Goal: Task Accomplishment & Management: Use online tool/utility

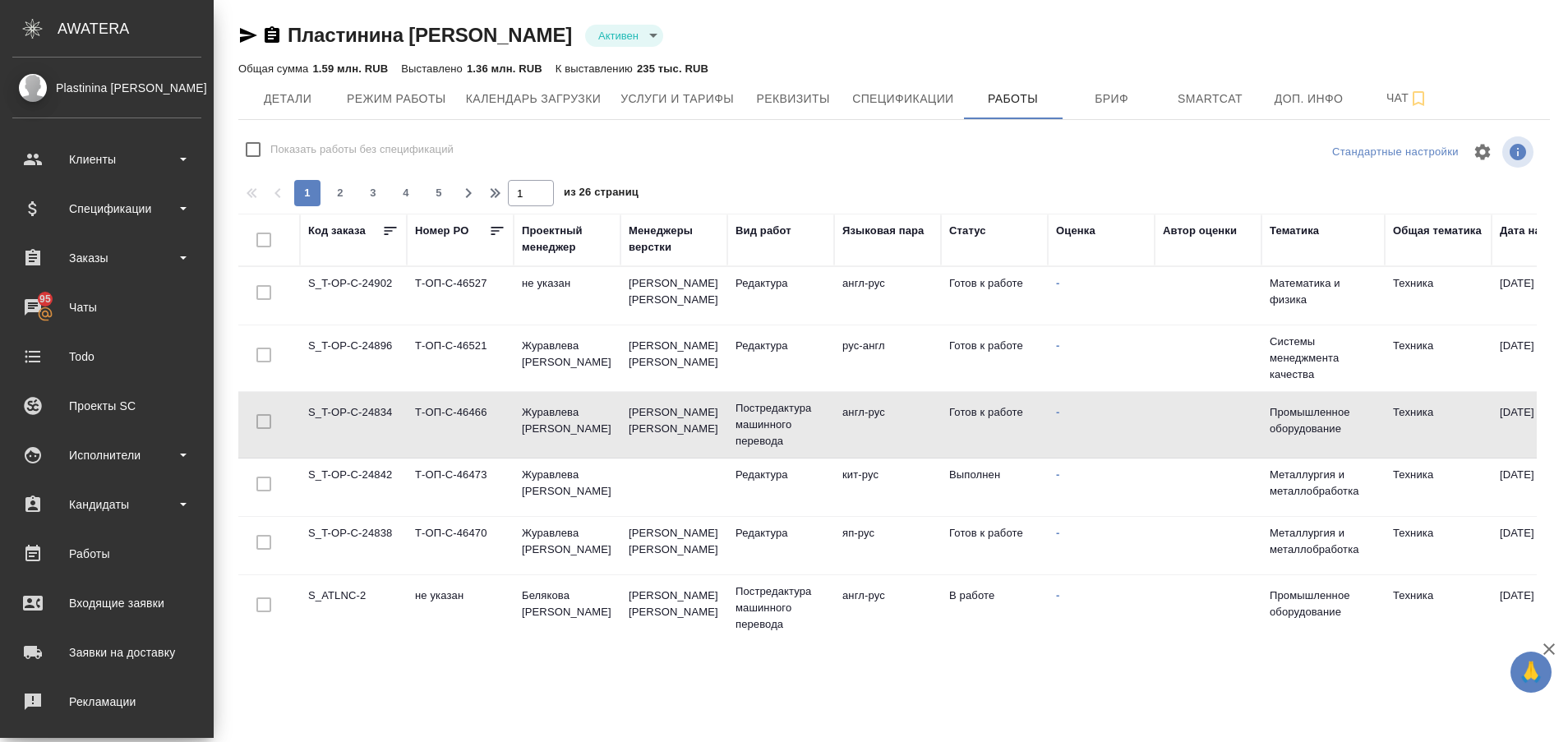
click at [420, 596] on td "не указан" at bounding box center [460, 609] width 107 height 58
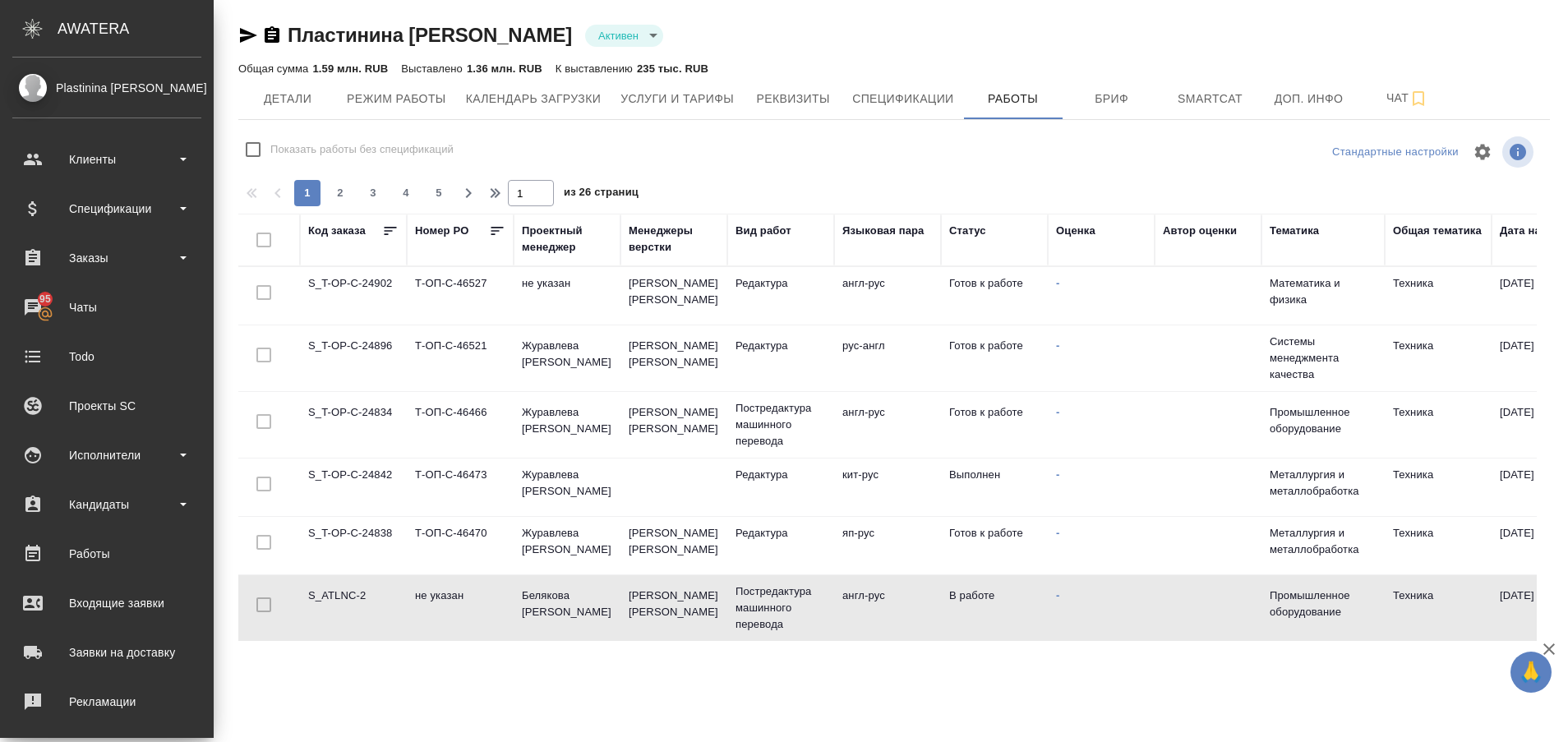
click at [420, 596] on td "не указан" at bounding box center [460, 609] width 107 height 58
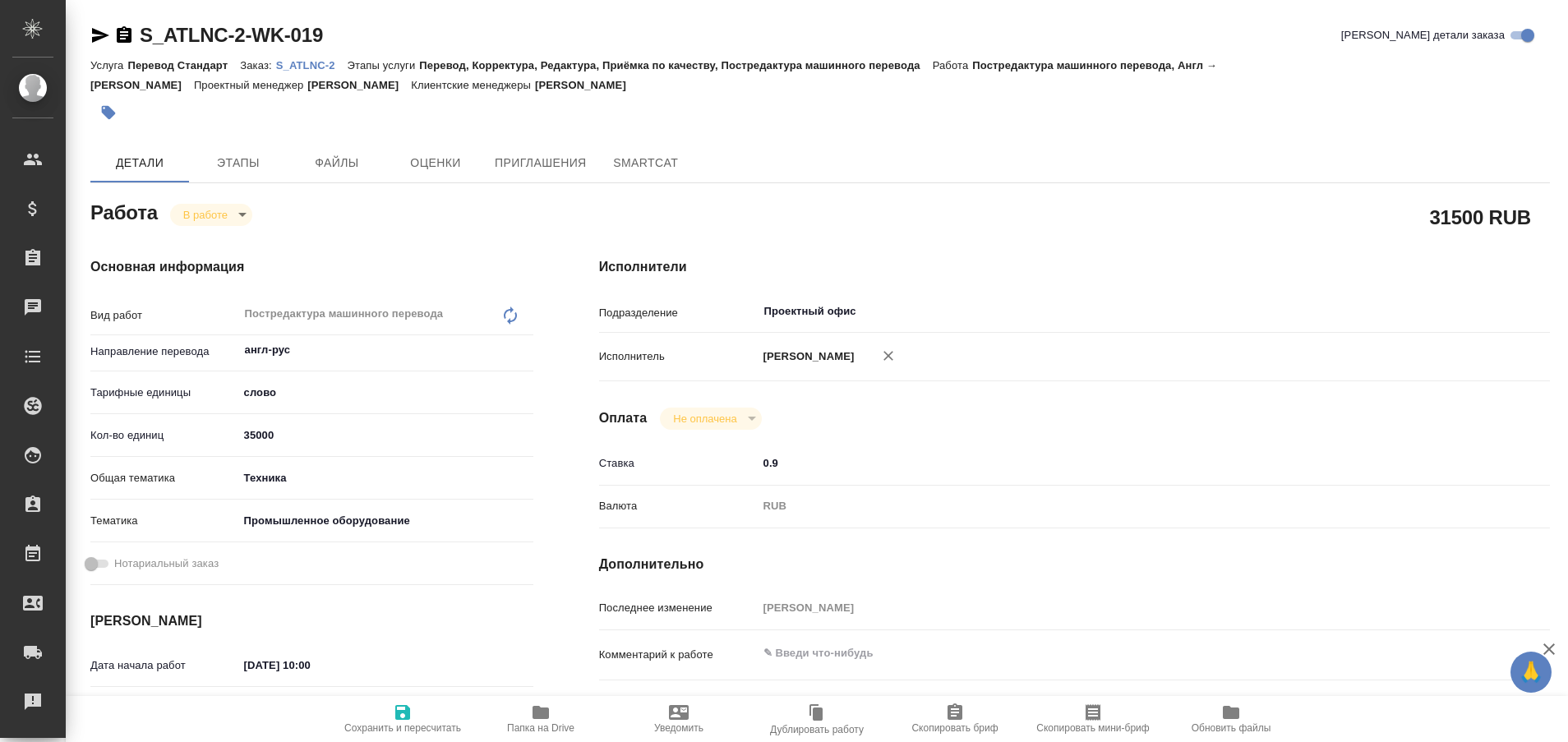
type textarea "x"
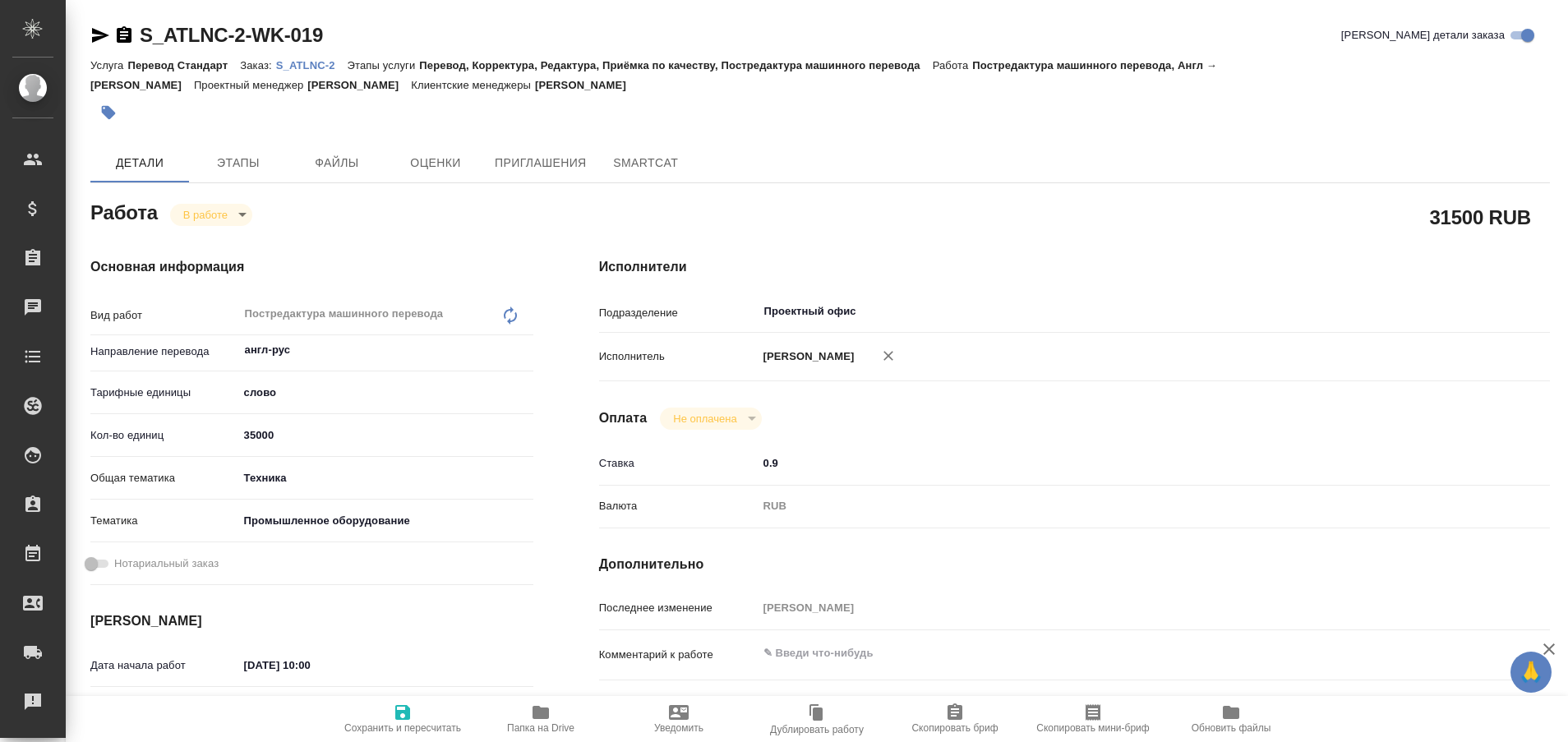
type textarea "x"
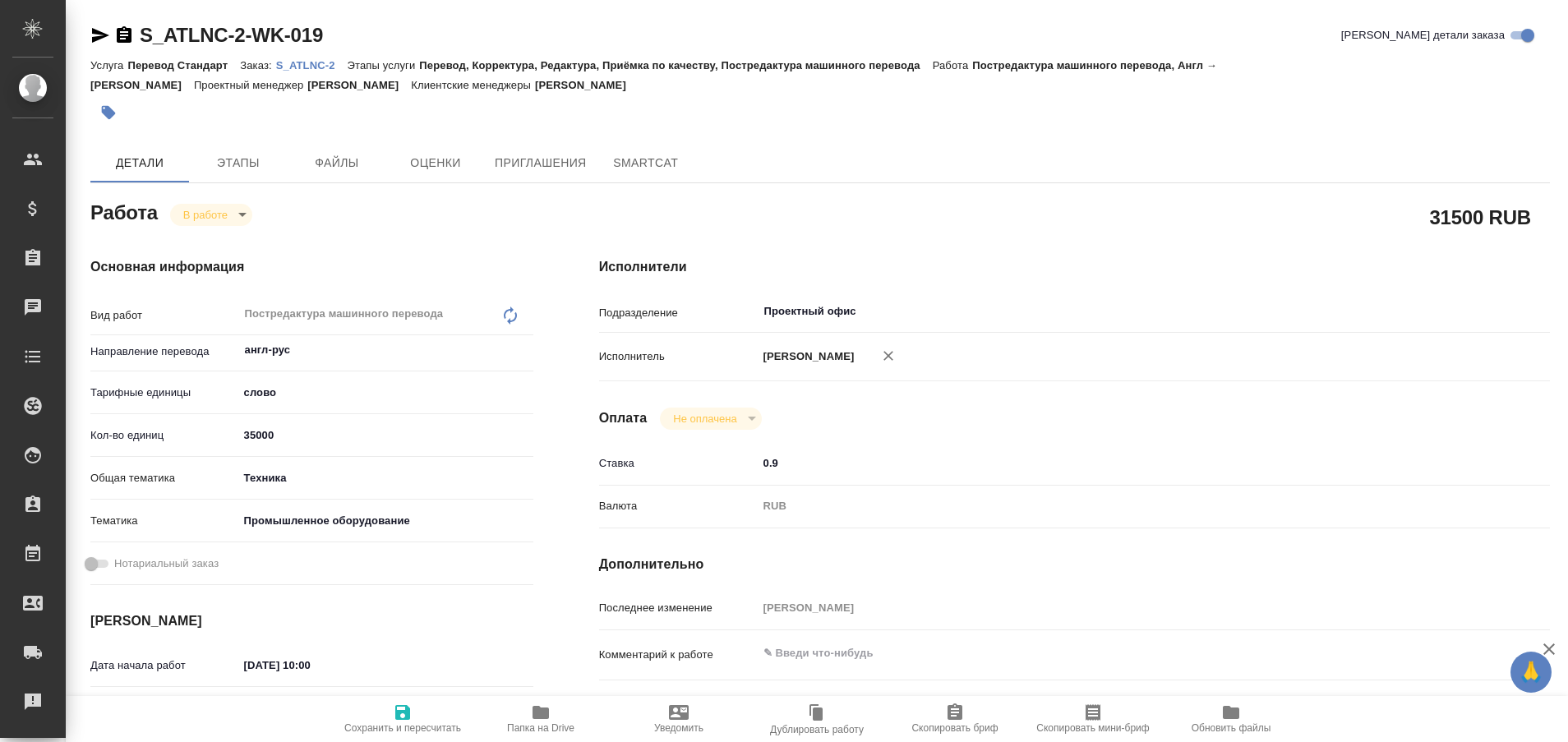
type textarea "x"
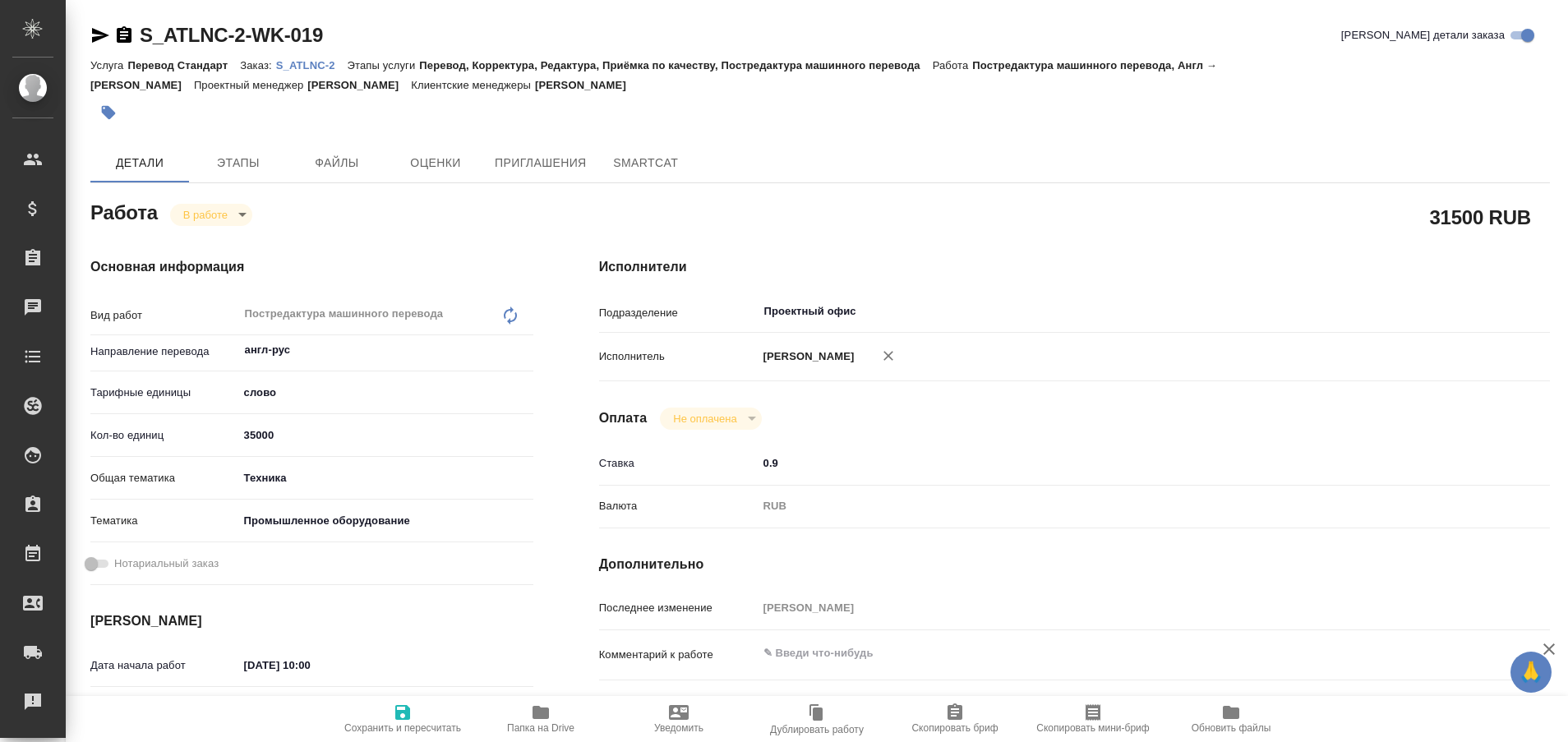
type textarea "x"
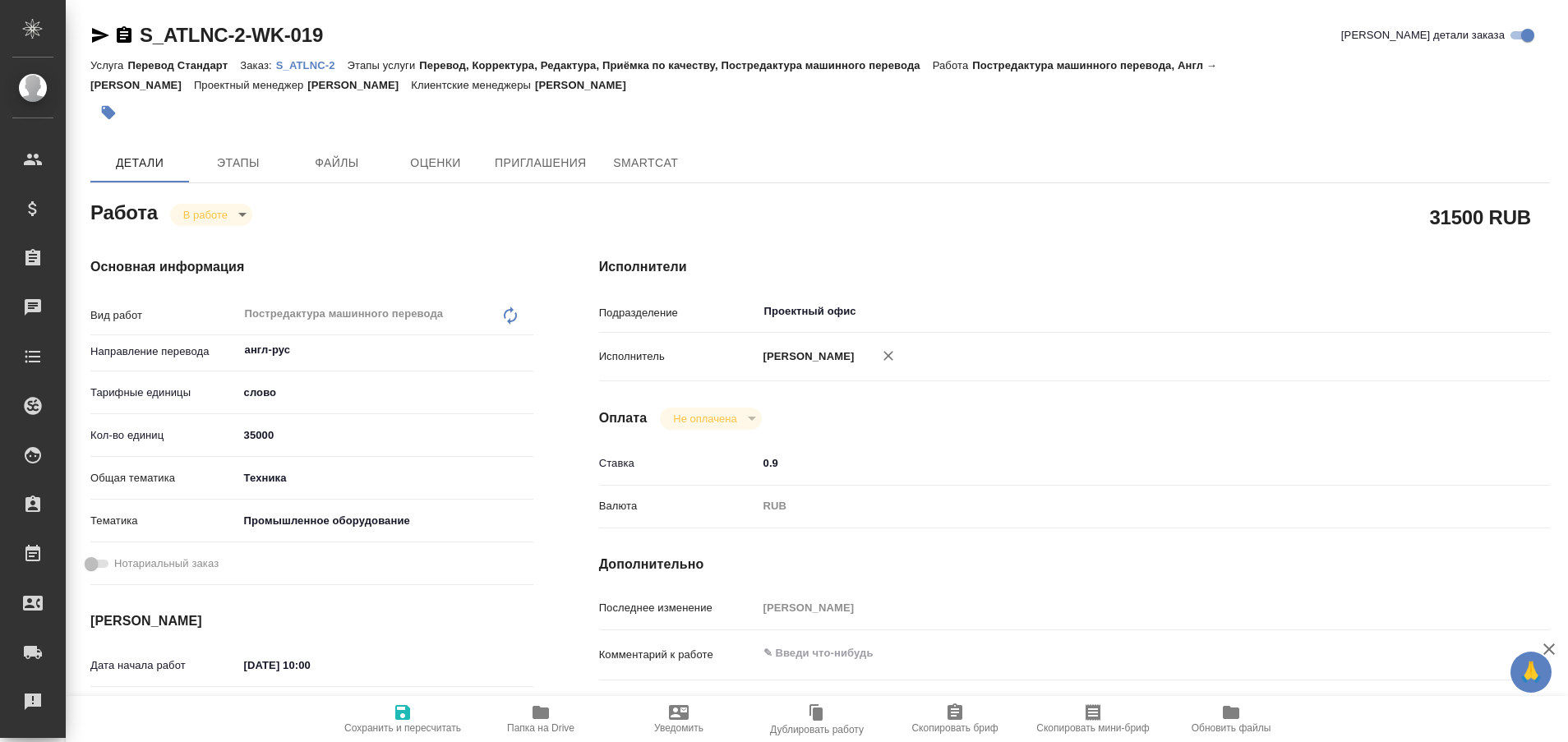
type textarea "x"
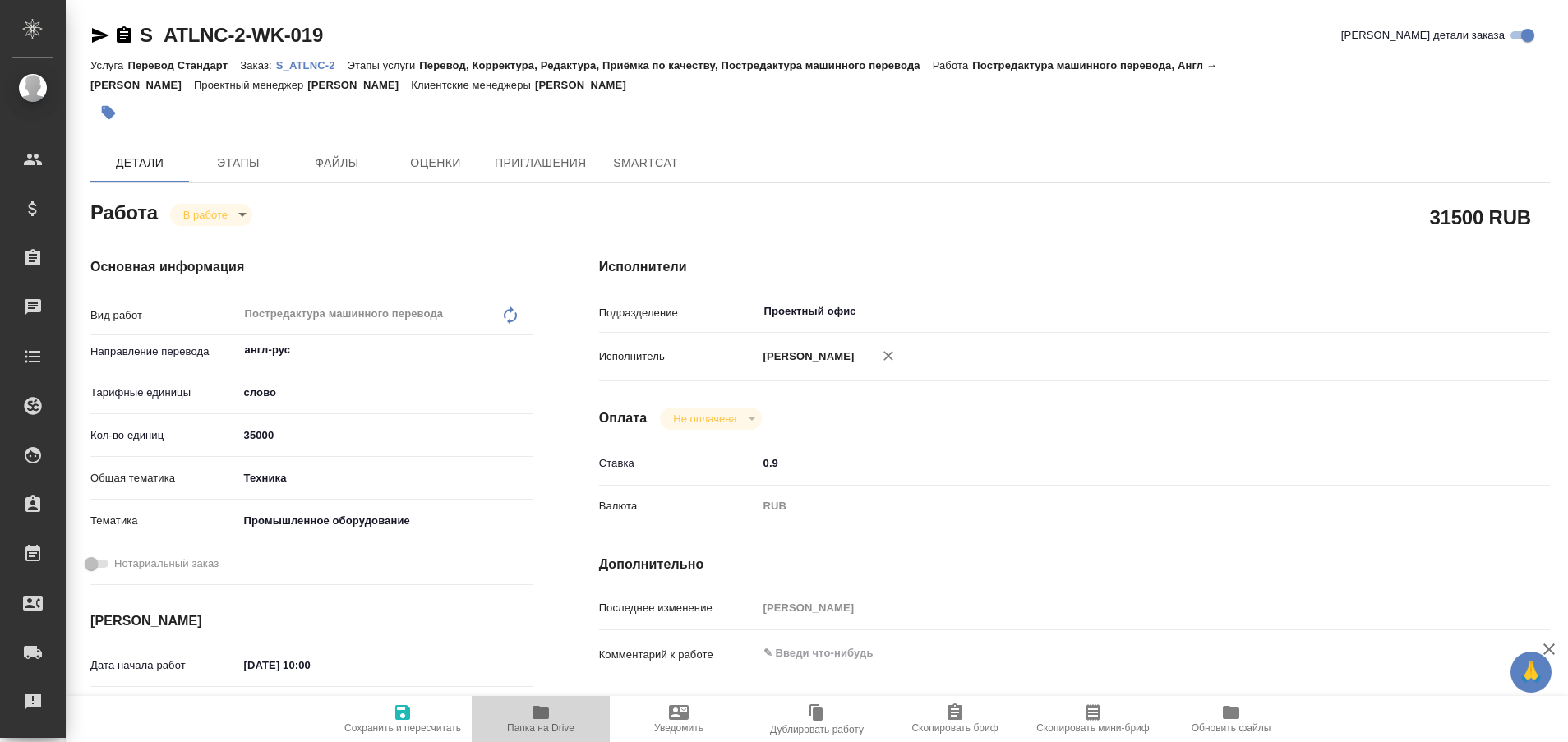
click at [534, 719] on icon "button" at bounding box center [541, 713] width 17 height 13
type textarea "x"
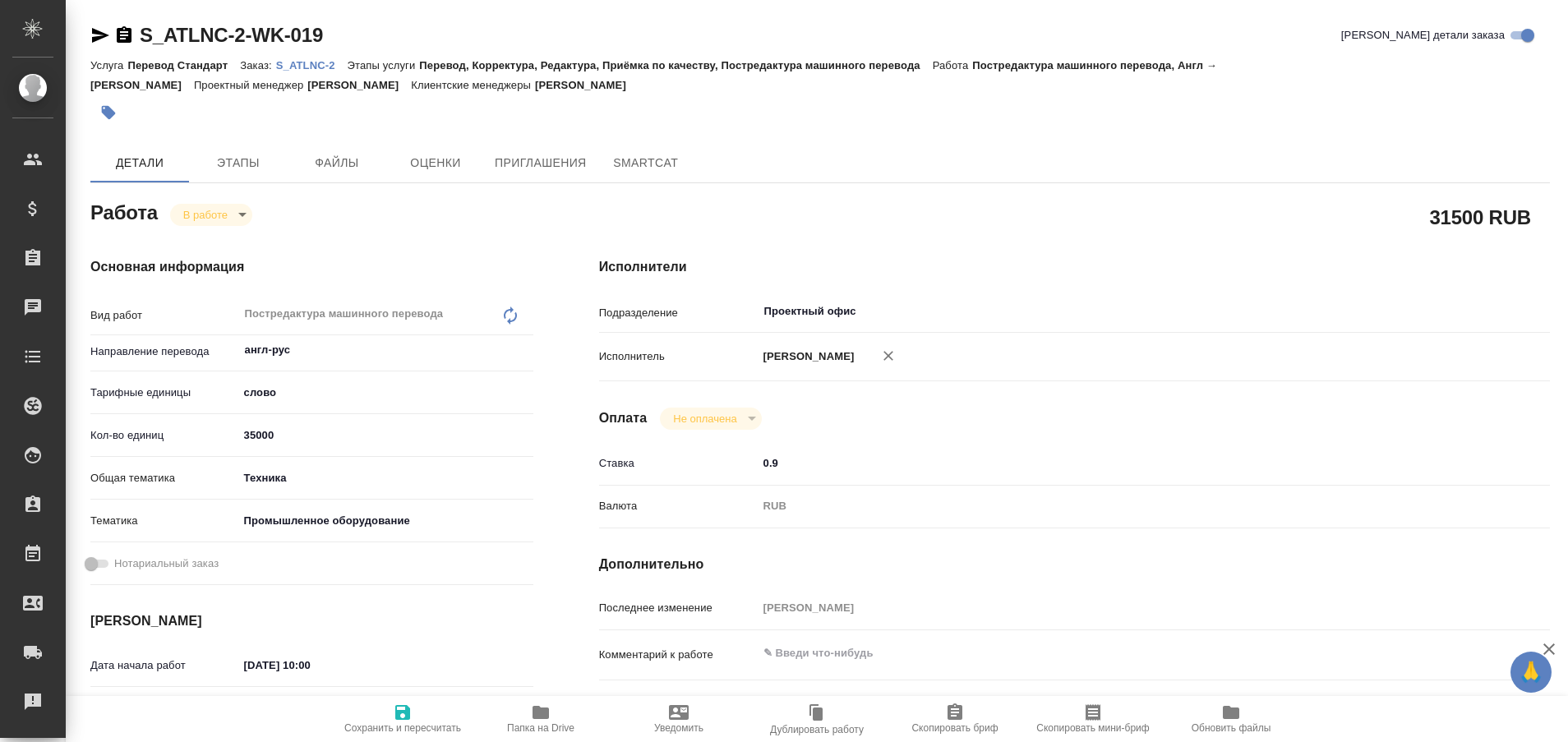
type textarea "x"
